Goal: Register for event/course

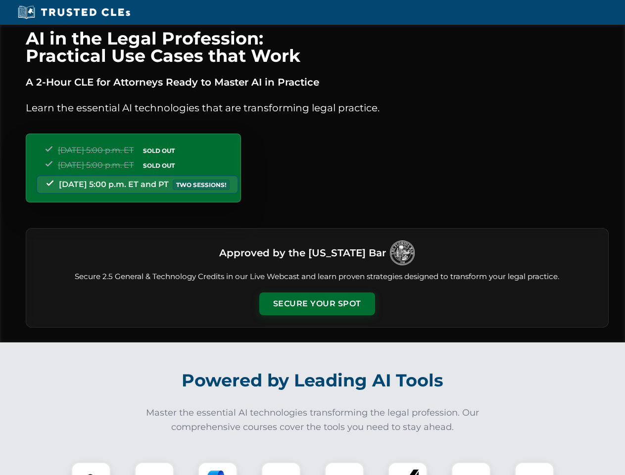
click at [317, 304] on button "Secure Your Spot" at bounding box center [317, 303] width 116 height 23
click at [91, 468] on img at bounding box center [91, 481] width 29 height 29
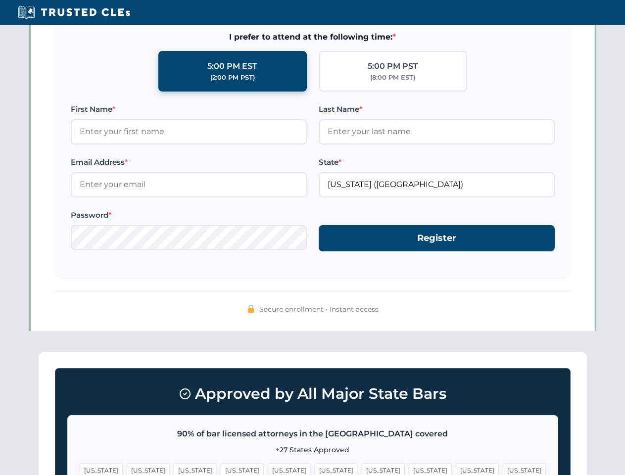
click at [362, 468] on span "[US_STATE]" at bounding box center [383, 470] width 43 height 14
click at [456, 468] on span "[US_STATE]" at bounding box center [477, 470] width 43 height 14
